Goal: Complete application form

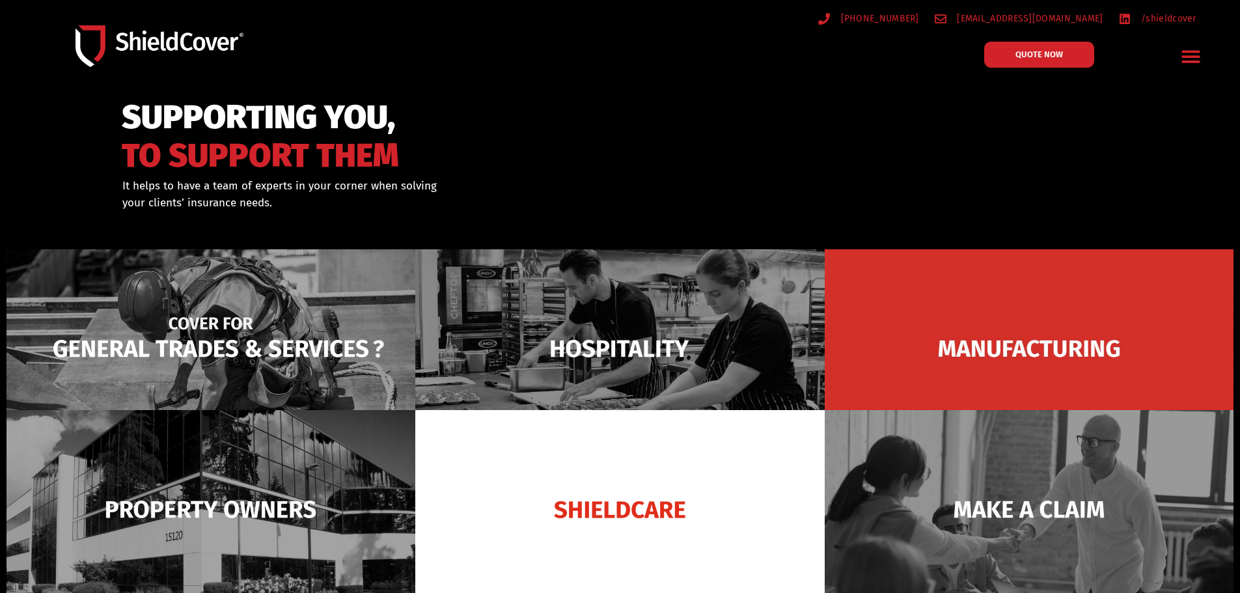
click at [229, 344] on img at bounding box center [211, 348] width 409 height 199
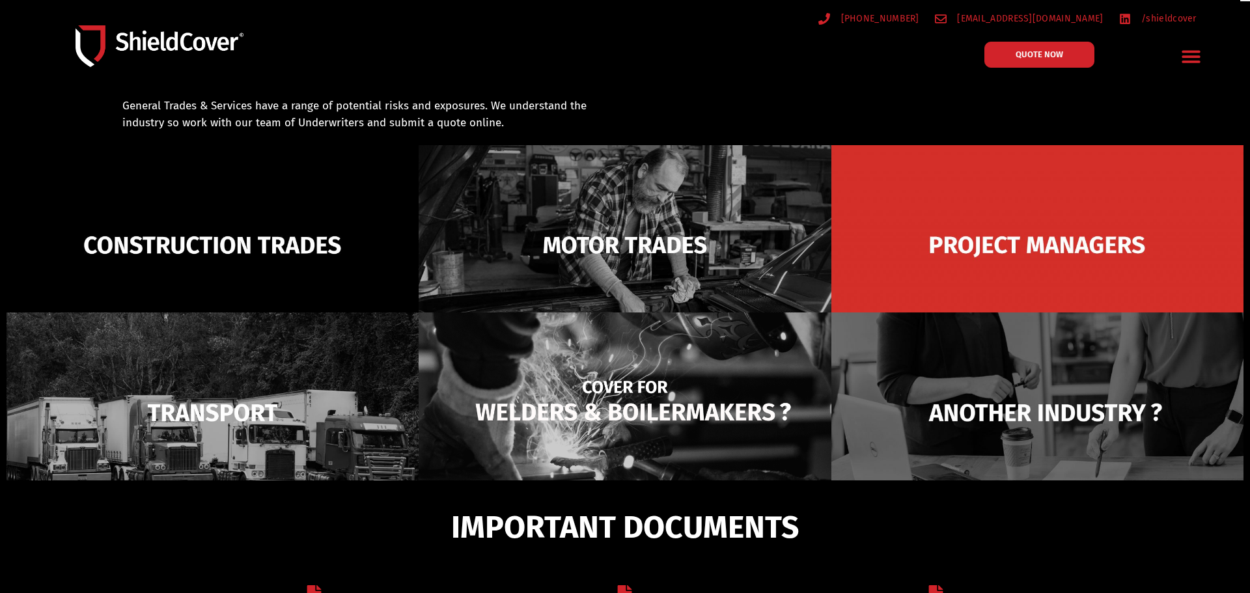
scroll to position [93, 0]
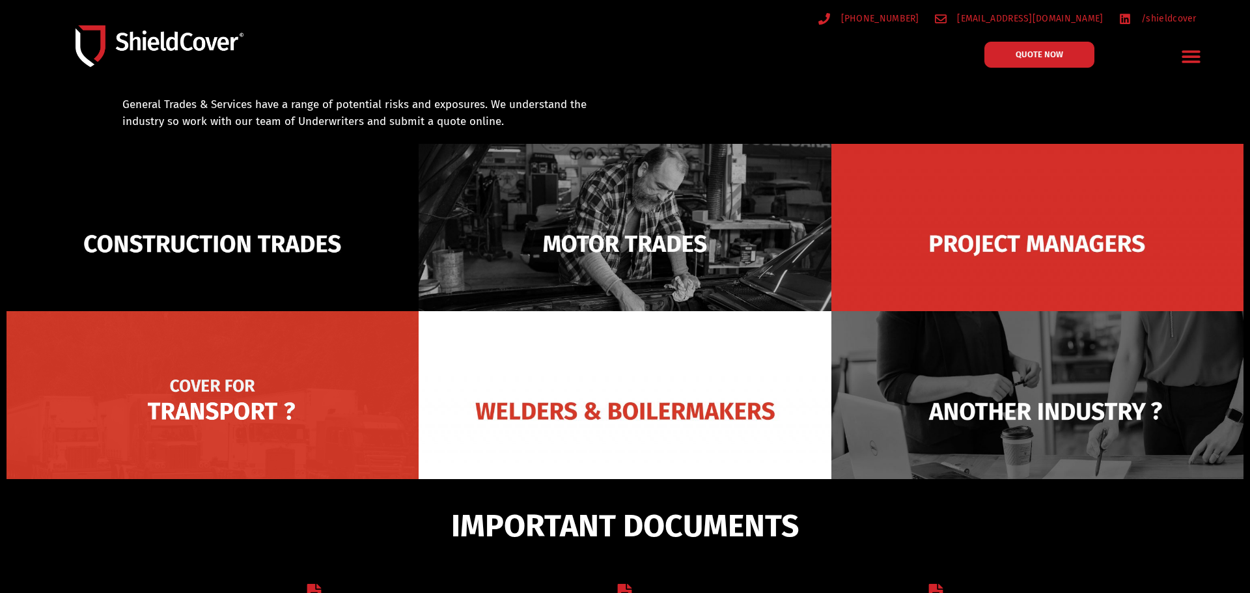
click at [208, 417] on img at bounding box center [213, 411] width 412 height 200
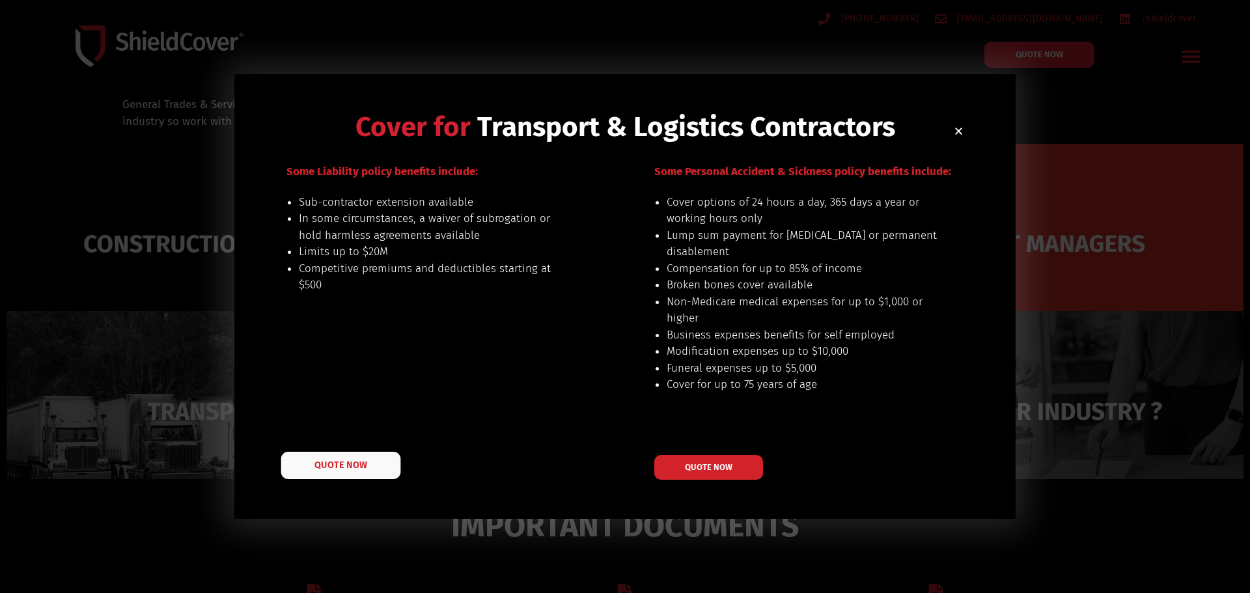
click at [354, 467] on span "QUOTE NOW" at bounding box center [340, 465] width 52 height 9
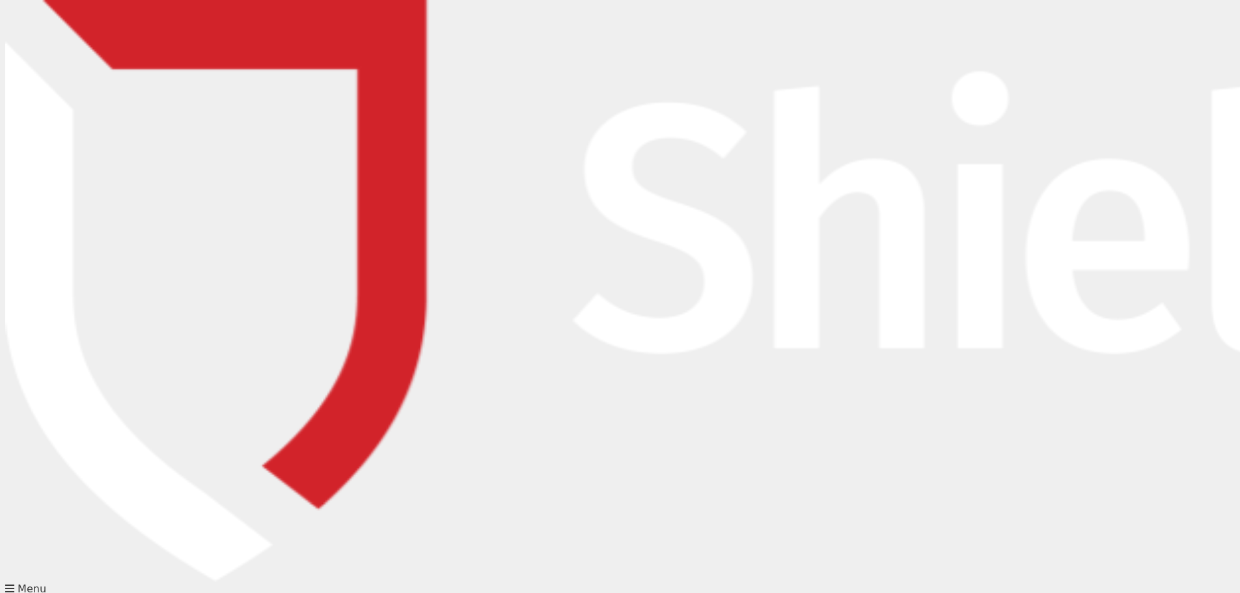
type input "[PERSON_NAME]"
type input "Tua"
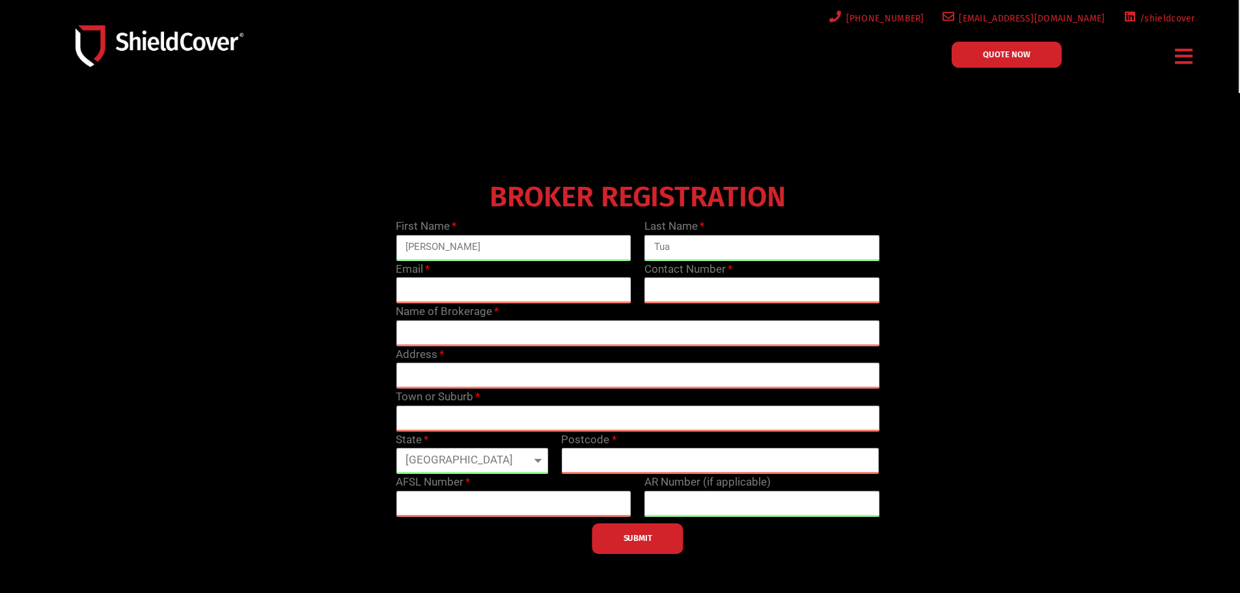
type input "[PERSON_NAME][EMAIL_ADDRESS][DOMAIN_NAME]"
click at [671, 284] on input "text" at bounding box center [763, 290] width 236 height 26
type input "[PHONE_NUMBER]"
click at [463, 334] on input "text" at bounding box center [638, 333] width 484 height 26
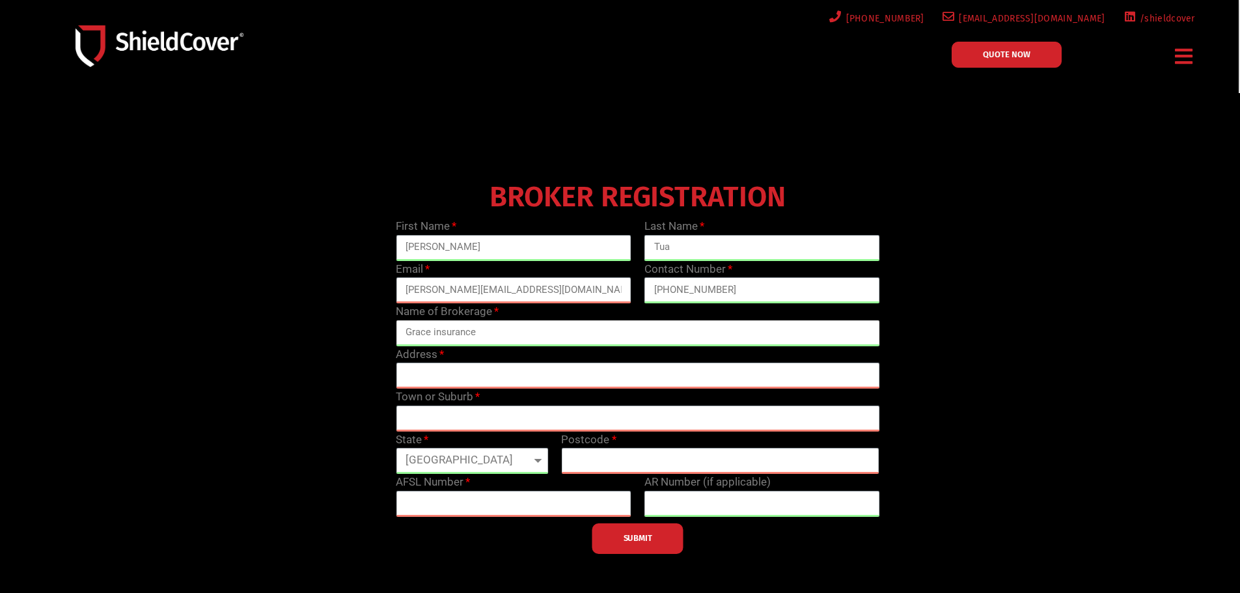
type input "Grace insurance"
click at [451, 376] on input "text" at bounding box center [638, 376] width 484 height 26
click at [443, 378] on input "2/124" at bounding box center [638, 376] width 484 height 26
click at [454, 380] on input "2/124" at bounding box center [638, 376] width 484 height 26
type input "[STREET_ADDRESS][PERSON_NAME]"
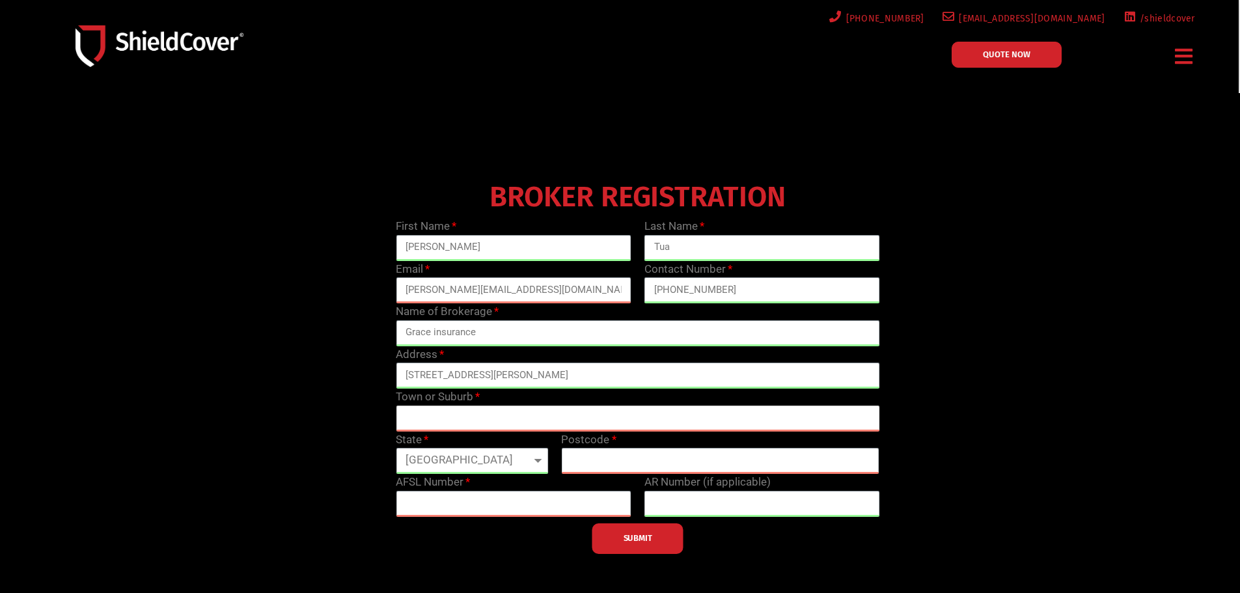
click at [446, 421] on input "text" at bounding box center [638, 419] width 484 height 26
type input "Joondalup"
click at [539, 458] on select "[GEOGRAPHIC_DATA] [GEOGRAPHIC_DATA] [GEOGRAPHIC_DATA] [GEOGRAPHIC_DATA] [GEOGRA…" at bounding box center [472, 461] width 152 height 26
select select "WA"
click at [396, 448] on select "[GEOGRAPHIC_DATA] [GEOGRAPHIC_DATA] [GEOGRAPHIC_DATA] [GEOGRAPHIC_DATA] [GEOGRA…" at bounding box center [472, 461] width 152 height 26
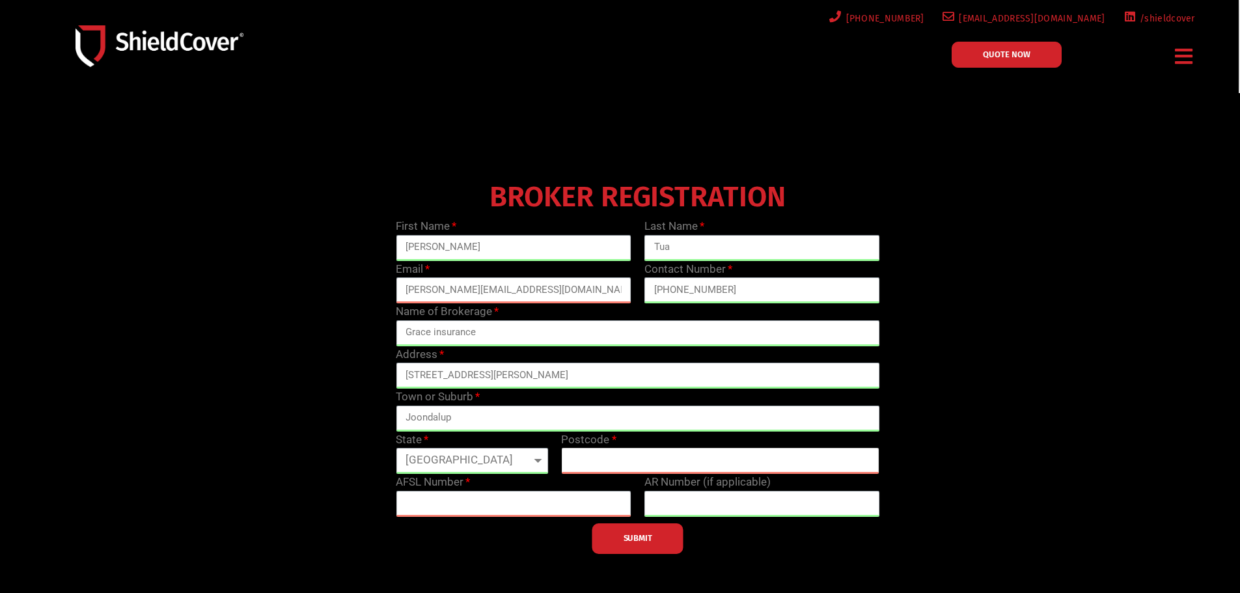
click at [588, 457] on input "text" at bounding box center [720, 461] width 318 height 26
type input "6027"
click at [469, 506] on input "text" at bounding box center [514, 504] width 236 height 26
type input "1317031"
click at [680, 507] on input "text" at bounding box center [763, 504] width 236 height 26
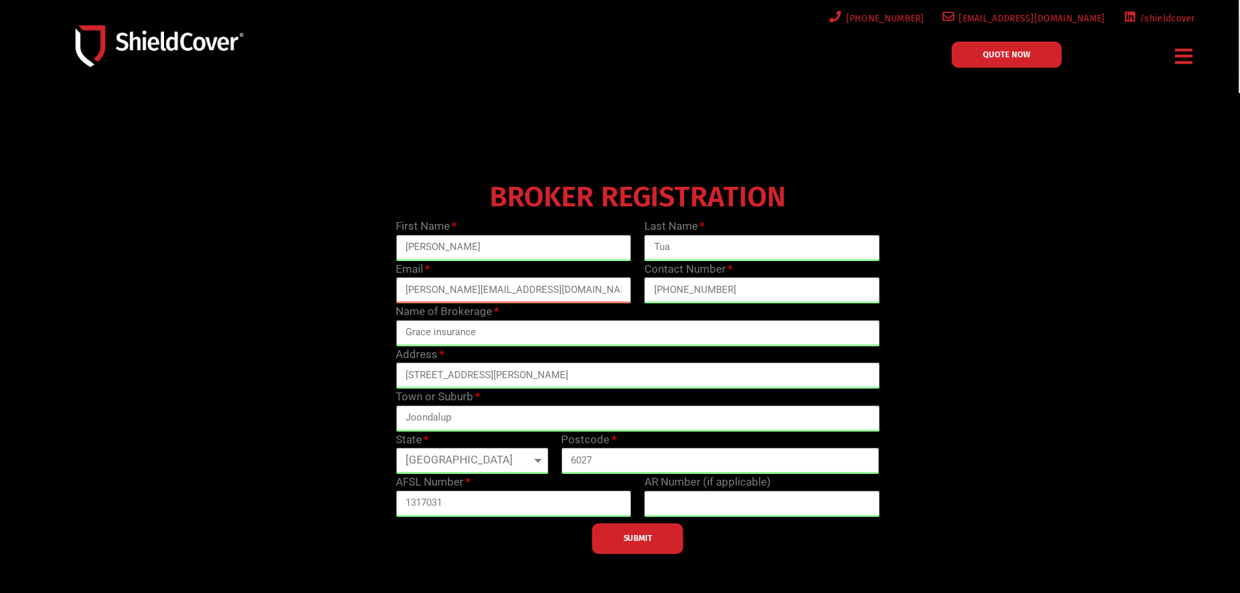
drag, startPoint x: 402, startPoint y: 505, endPoint x: 392, endPoint y: 505, distance: 9.8
click at [392, 505] on div "AFSL Number 1317031" at bounding box center [513, 495] width 249 height 43
paste input "1317031"
type input "1317031"
click at [419, 510] on input "text" at bounding box center [514, 504] width 236 height 26
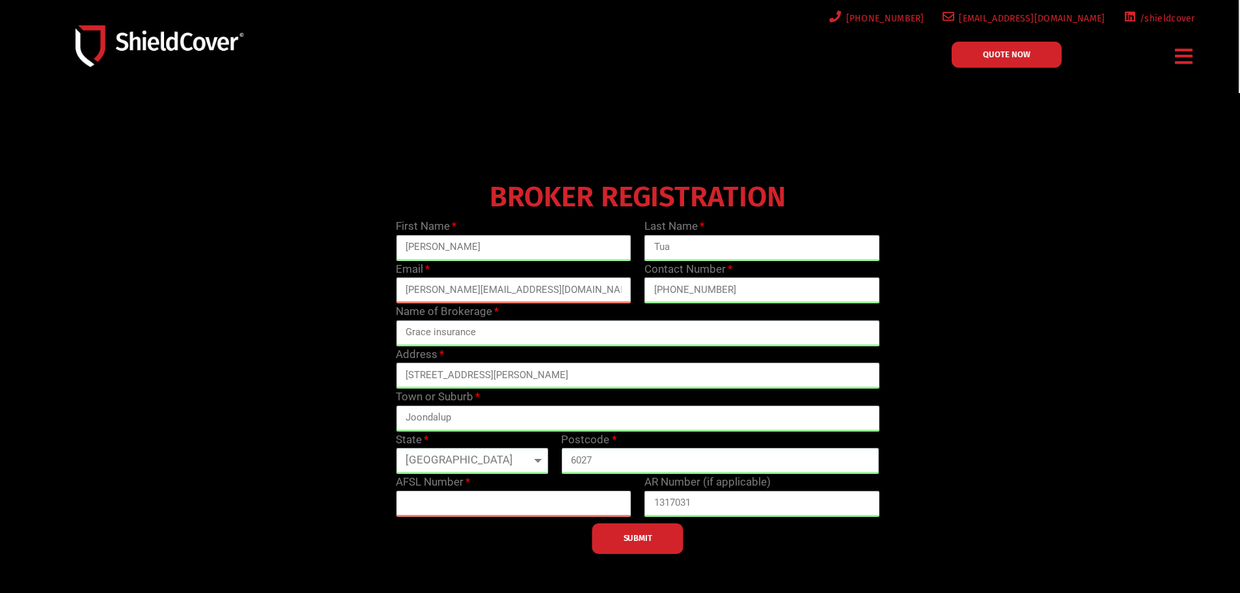
click at [428, 498] on input "text" at bounding box center [514, 504] width 236 height 26
click at [423, 502] on input "text" at bounding box center [514, 504] width 236 height 26
type input "10088568"
click at [638, 540] on span "SUBMIT" at bounding box center [638, 538] width 29 height 3
